Goal: Task Accomplishment & Management: Manage account settings

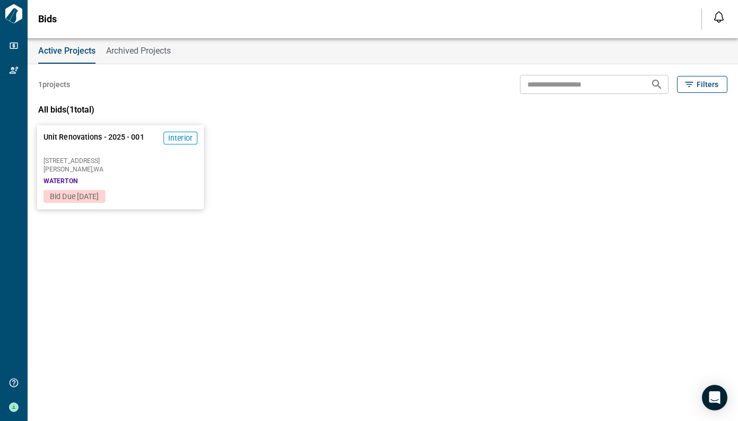
click at [149, 163] on span "[STREET_ADDRESS]" at bounding box center [121, 161] width 154 height 6
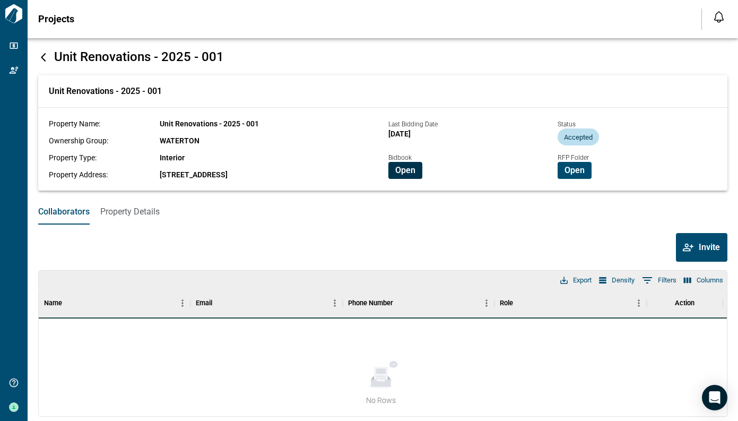
click at [402, 169] on span "Open" at bounding box center [405, 170] width 20 height 11
click at [138, 211] on span "Property Details" at bounding box center [129, 211] width 59 height 11
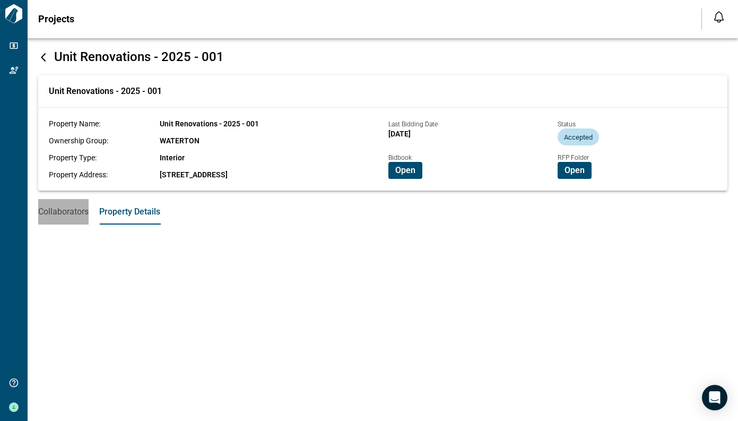
click at [66, 208] on span "Collaborators" at bounding box center [63, 211] width 50 height 11
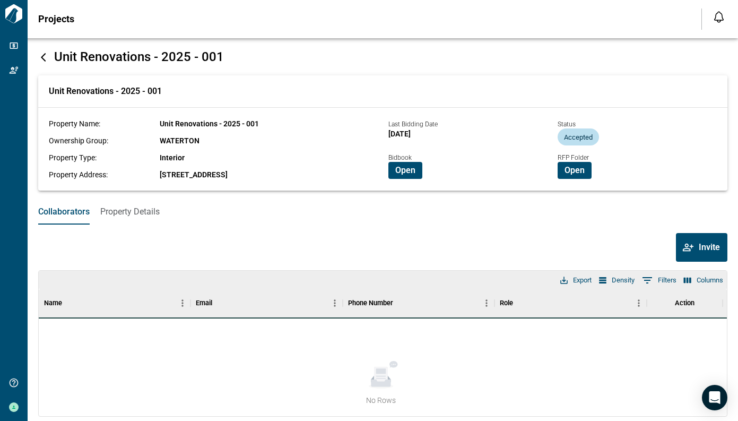
click at [43, 57] on icon at bounding box center [43, 57] width 11 height 11
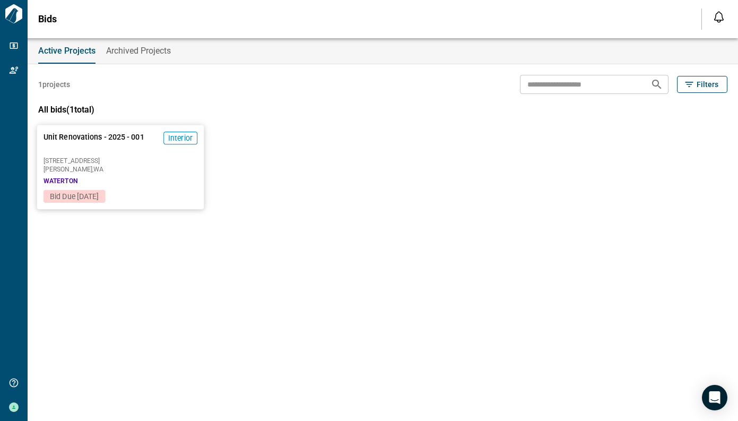
click at [106, 191] on span "Bid Due [DATE]" at bounding box center [75, 196] width 62 height 11
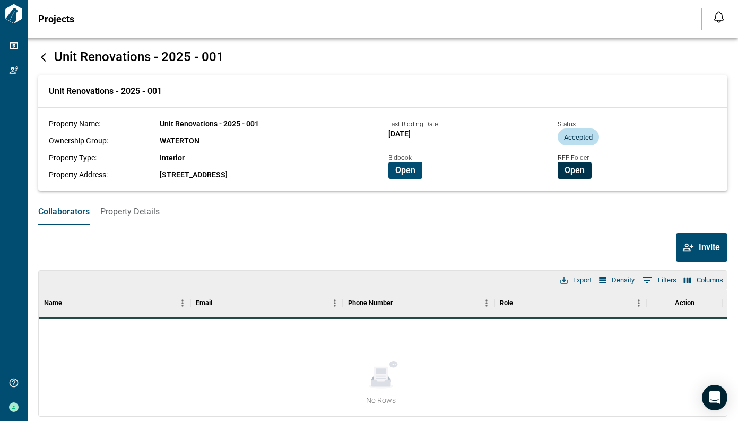
click at [570, 172] on span "Open" at bounding box center [575, 170] width 20 height 11
